Goal: Information Seeking & Learning: Learn about a topic

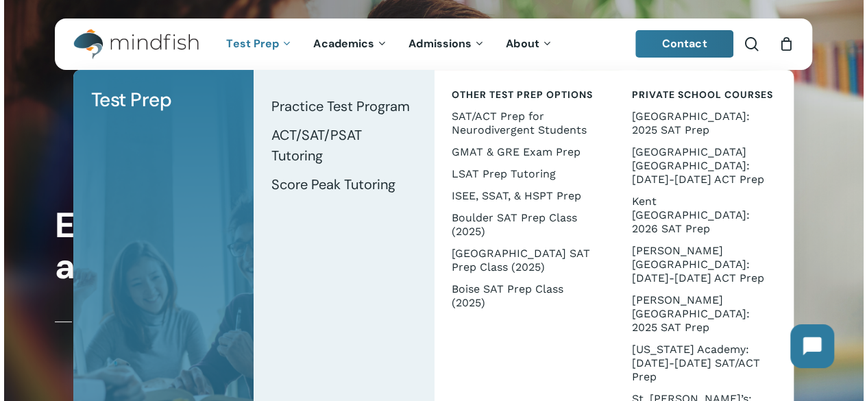
click at [262, 45] on span "Test Prep" at bounding box center [252, 43] width 53 height 14
